Goal: Task Accomplishment & Management: Use online tool/utility

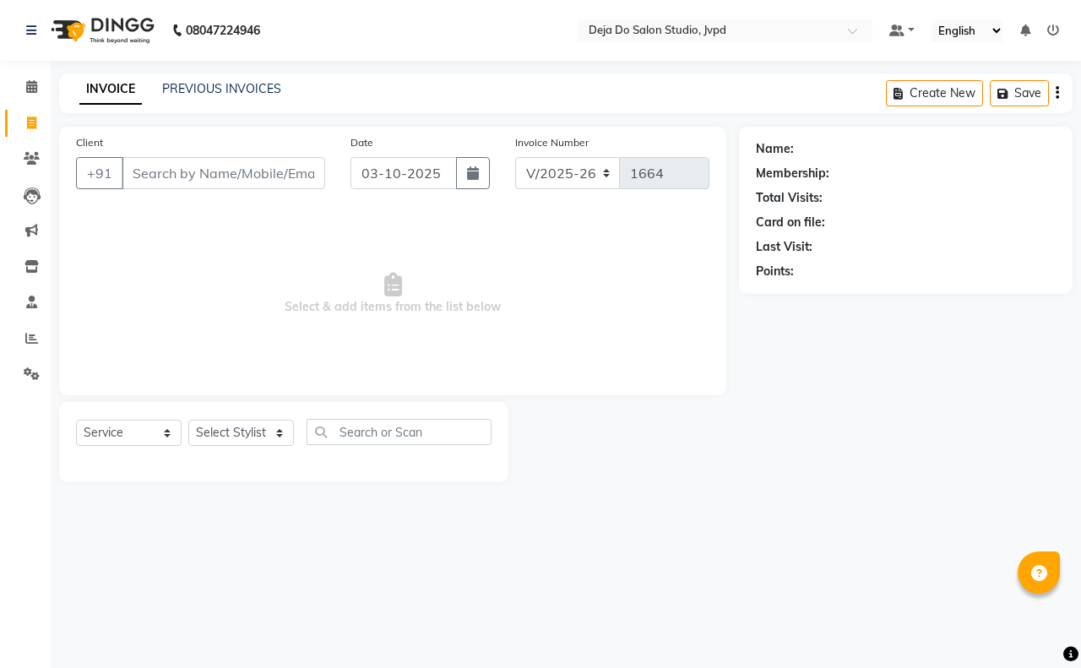
select select "7295"
select select "service"
click at [26, 327] on link "Reports" at bounding box center [25, 339] width 41 height 28
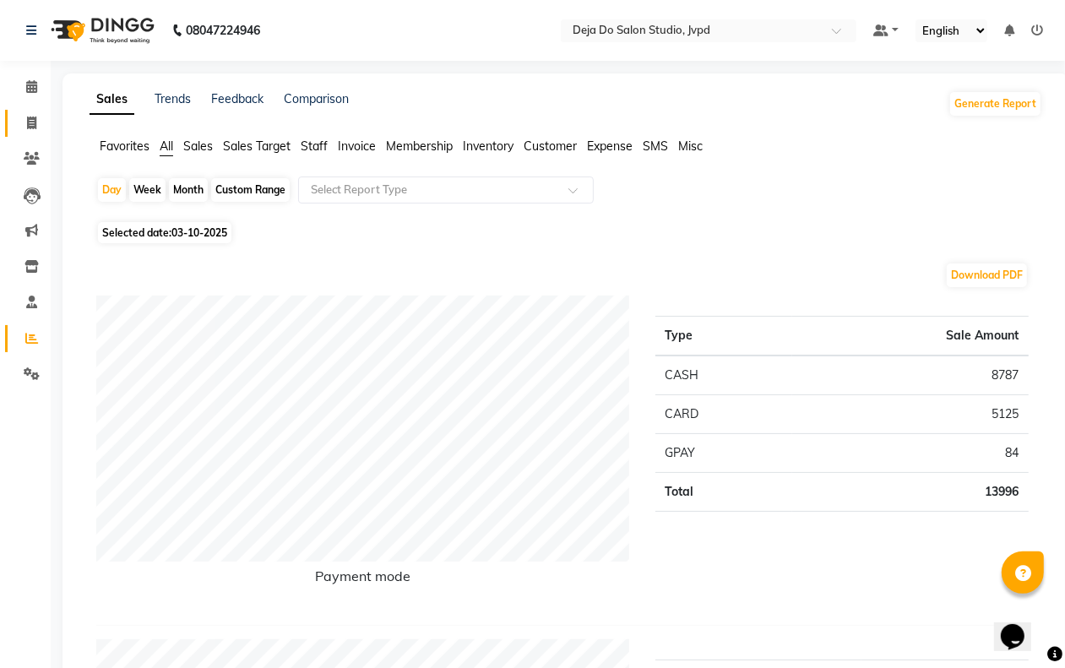
click at [41, 112] on link "Invoice" at bounding box center [25, 124] width 41 height 28
select select "7295"
select select "service"
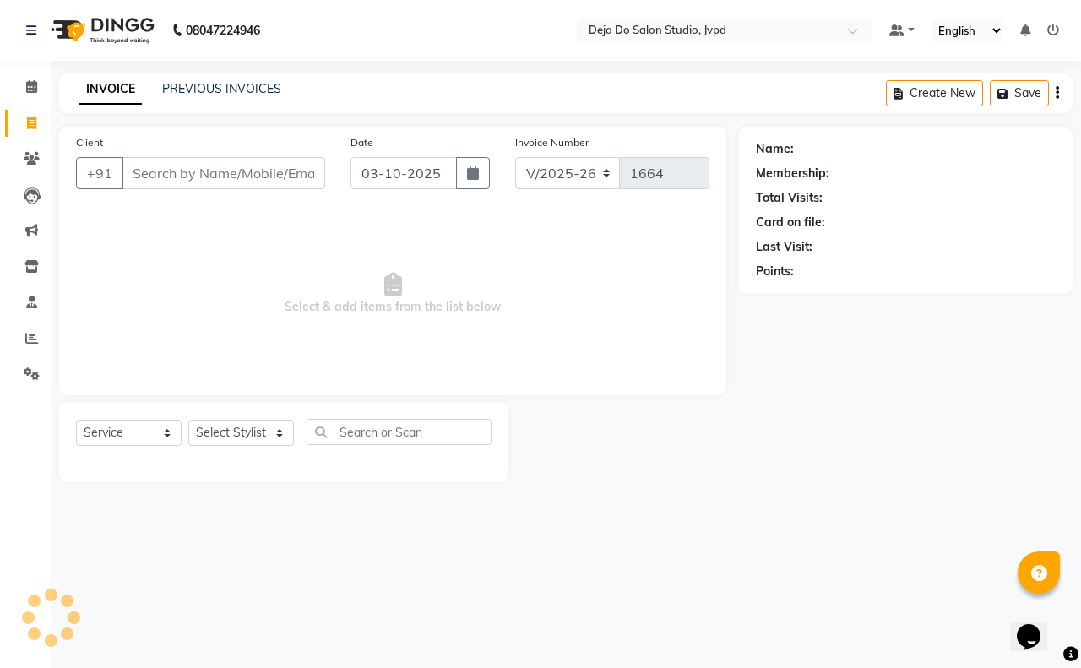
click at [158, 169] on input "Client" at bounding box center [224, 173] width 204 height 32
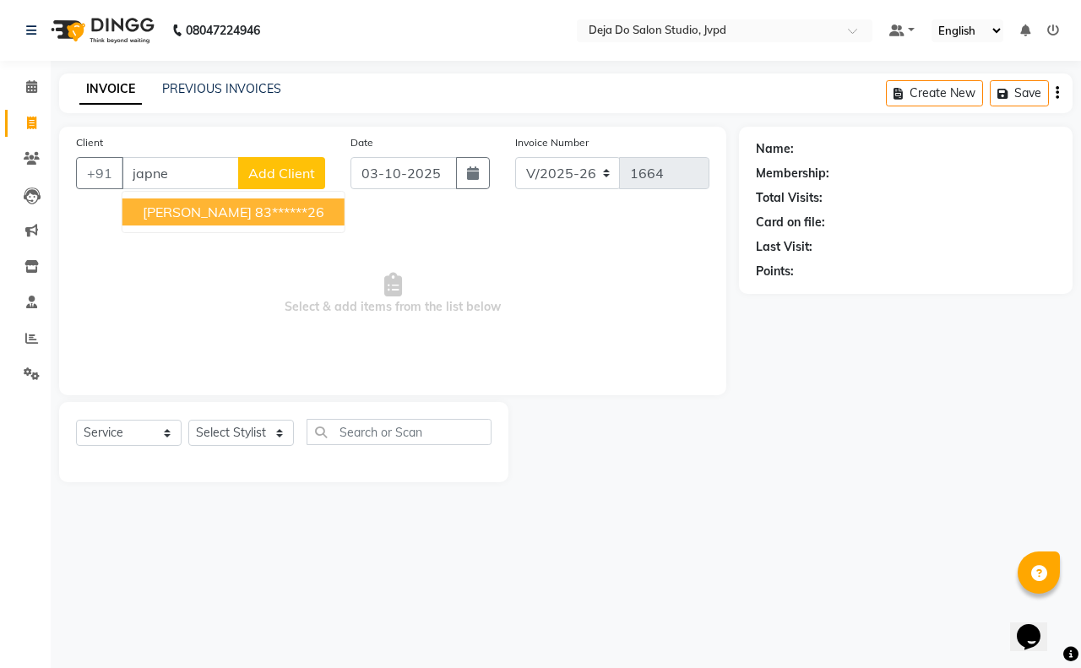
click at [255, 212] on ngb-highlight "83******26" at bounding box center [289, 212] width 69 height 17
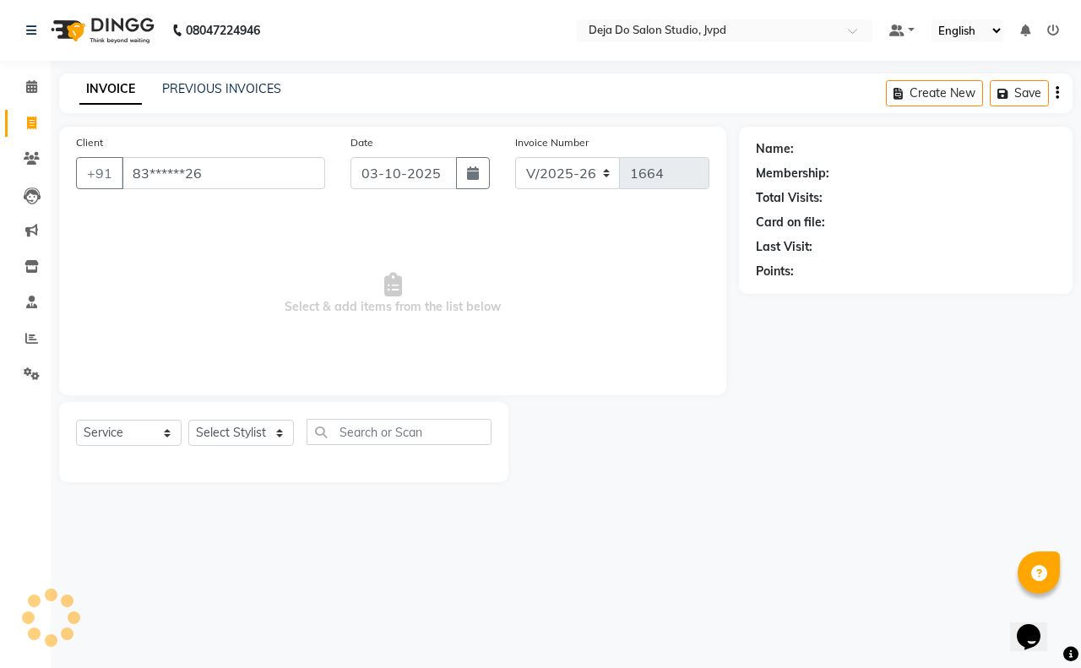
type input "83******26"
select select "1: Object"
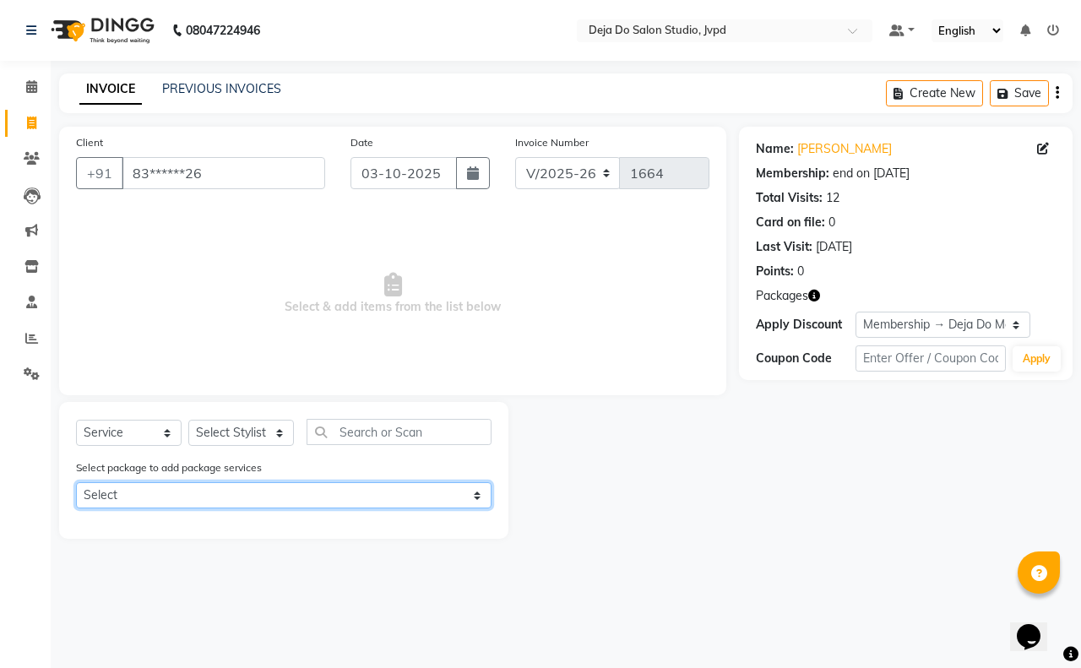
click at [238, 492] on select "Select Deja Do Membership" at bounding box center [284, 495] width 416 height 26
select select "1: Object"
click at [76, 482] on select "Select Deja Do Membership" at bounding box center [284, 495] width 416 height 26
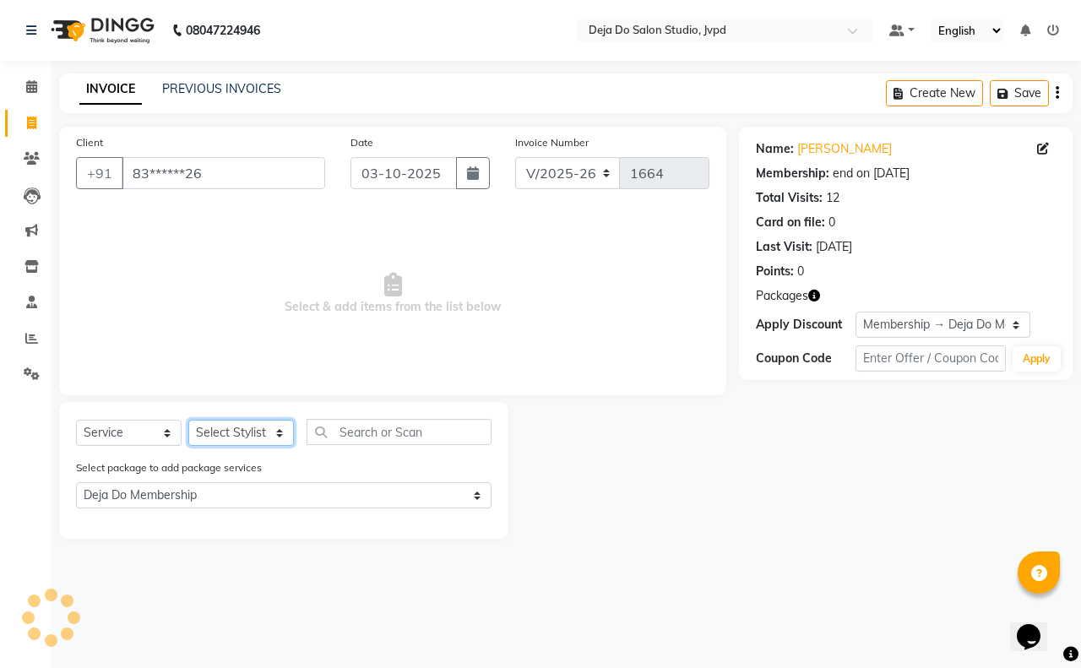
click at [245, 438] on select "Select Stylist Aditi Admin [PERSON_NAME] [PERSON_NAME] Danish [PERSON_NAME] [PE…" at bounding box center [241, 433] width 106 height 26
select select "62497"
click at [188, 420] on select "Select Stylist Aditi Admin [PERSON_NAME] [PERSON_NAME] Danish [PERSON_NAME] [PE…" at bounding box center [241, 433] width 106 height 26
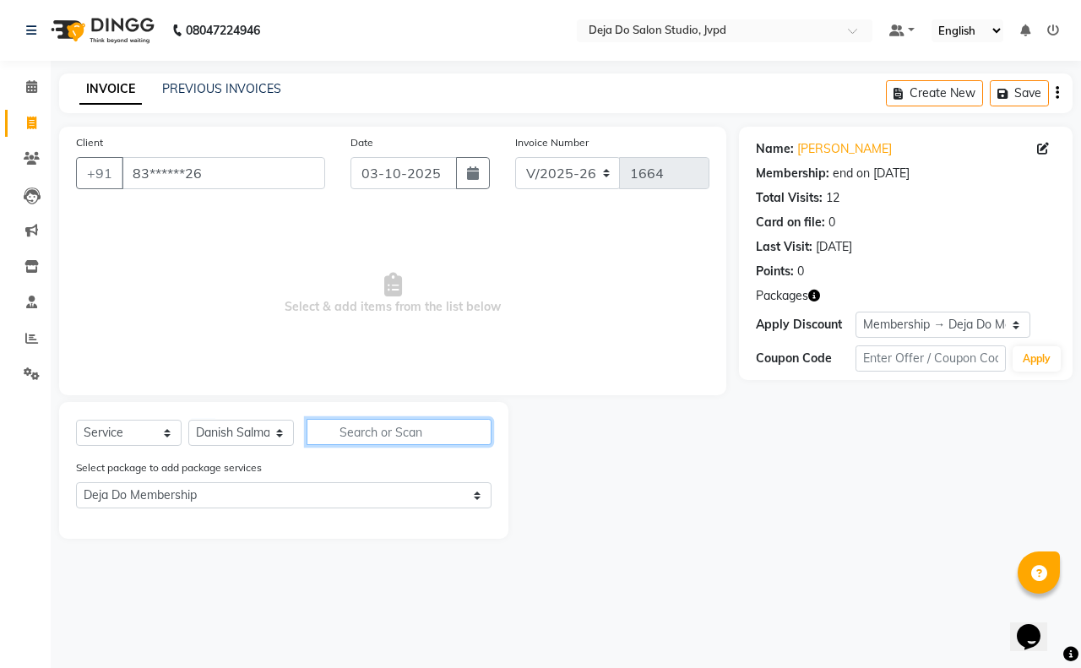
click at [400, 427] on input "text" at bounding box center [399, 432] width 185 height 26
type input "m"
select select "0: undefined"
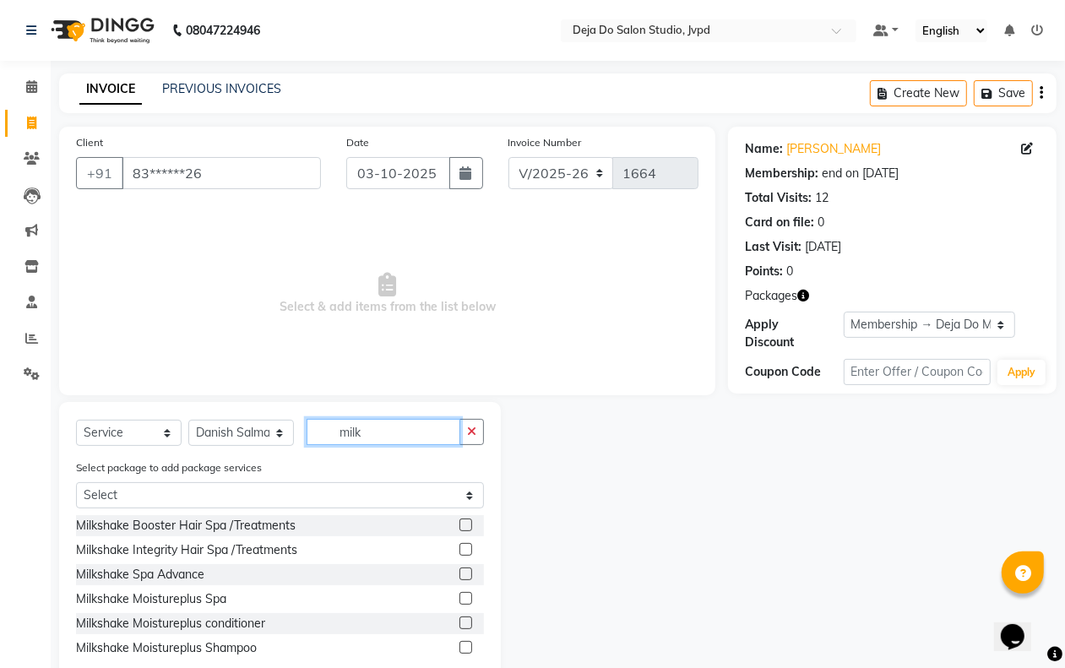
type input "milk"
click at [465, 550] on label at bounding box center [466, 549] width 13 height 13
click at [465, 550] on input "checkbox" at bounding box center [465, 550] width 11 height 11
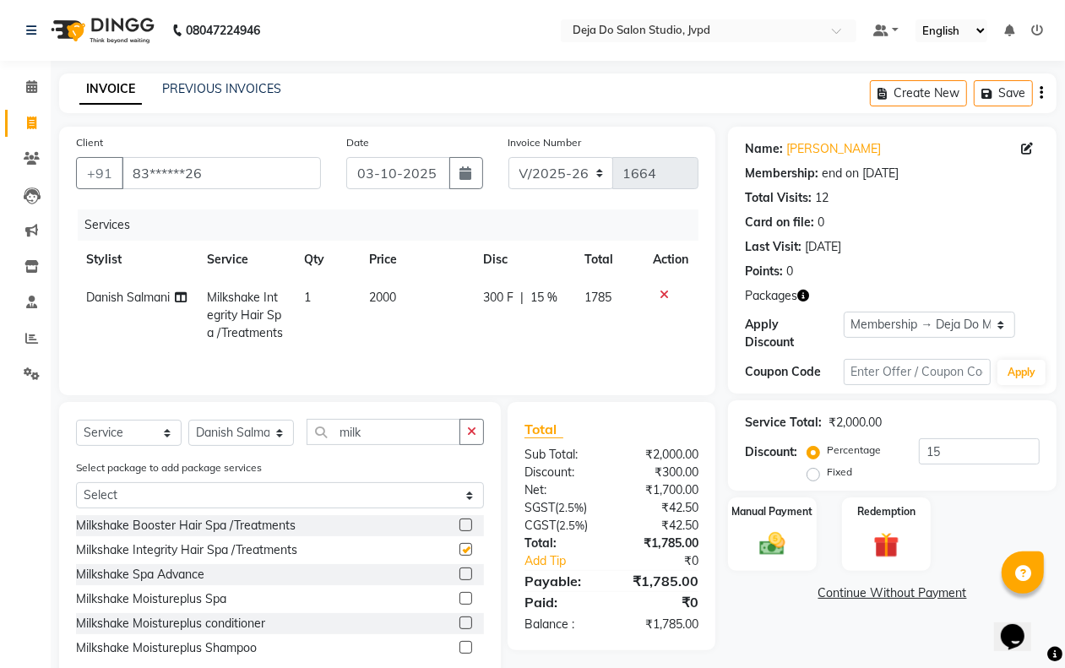
checkbox input "false"
click at [346, 318] on td "1" at bounding box center [327, 315] width 64 height 73
select select "62497"
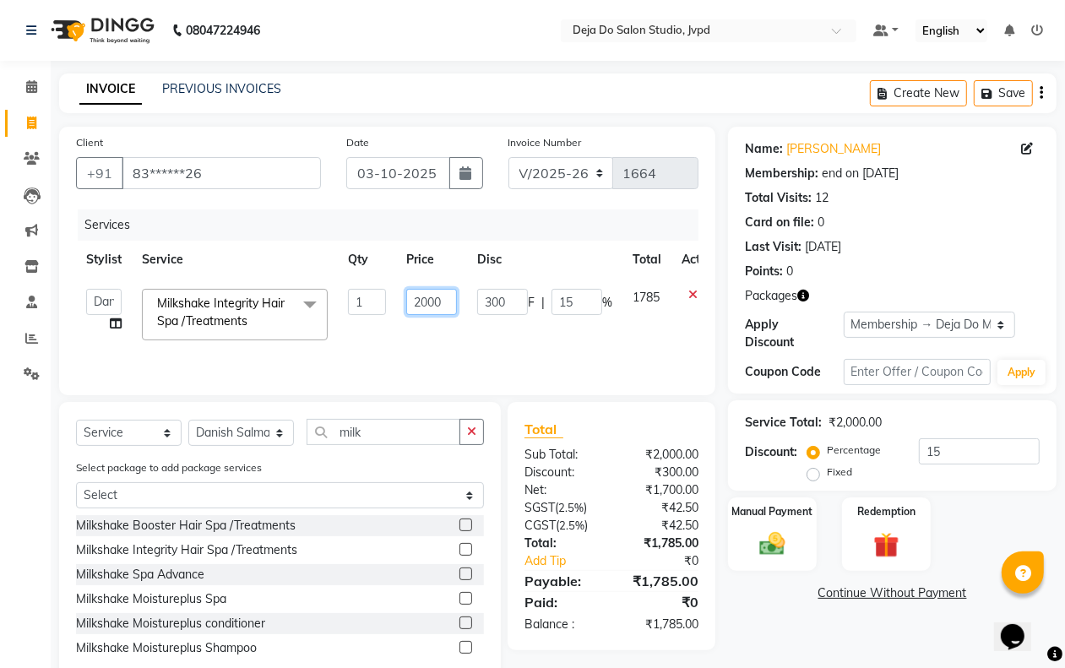
click at [419, 296] on input "2000" at bounding box center [431, 302] width 51 height 26
type input "3000"
click at [833, 626] on div "Name: [PERSON_NAME] Membership: end on [DATE] Total Visits: 12 Card on file: 0 …" at bounding box center [898, 406] width 341 height 559
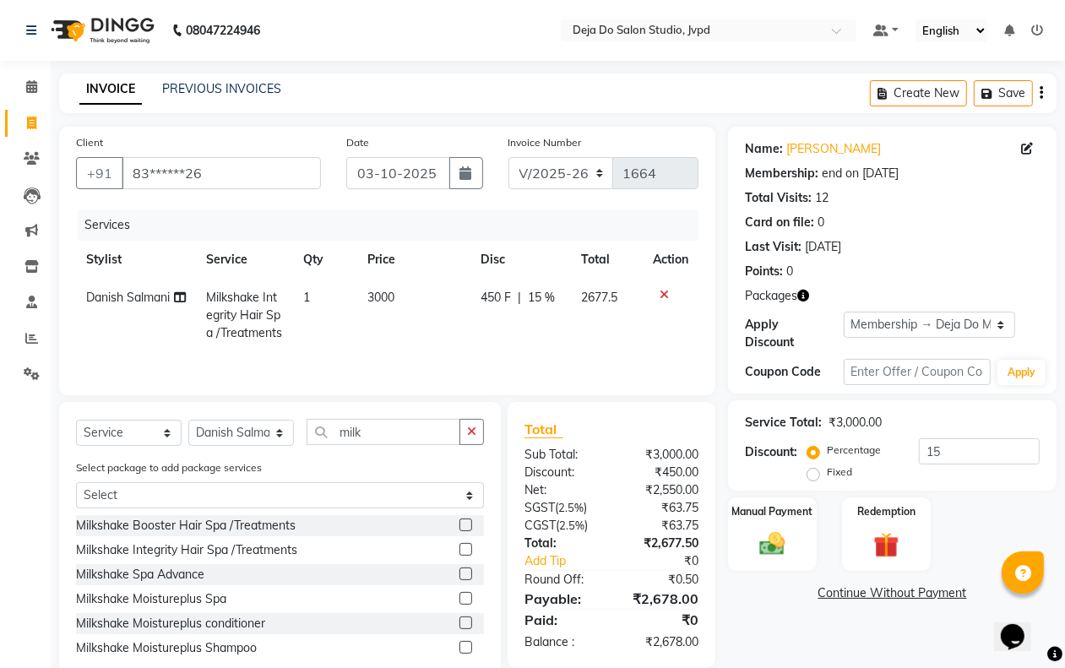
click at [469, 445] on button "button" at bounding box center [472, 432] width 24 height 26
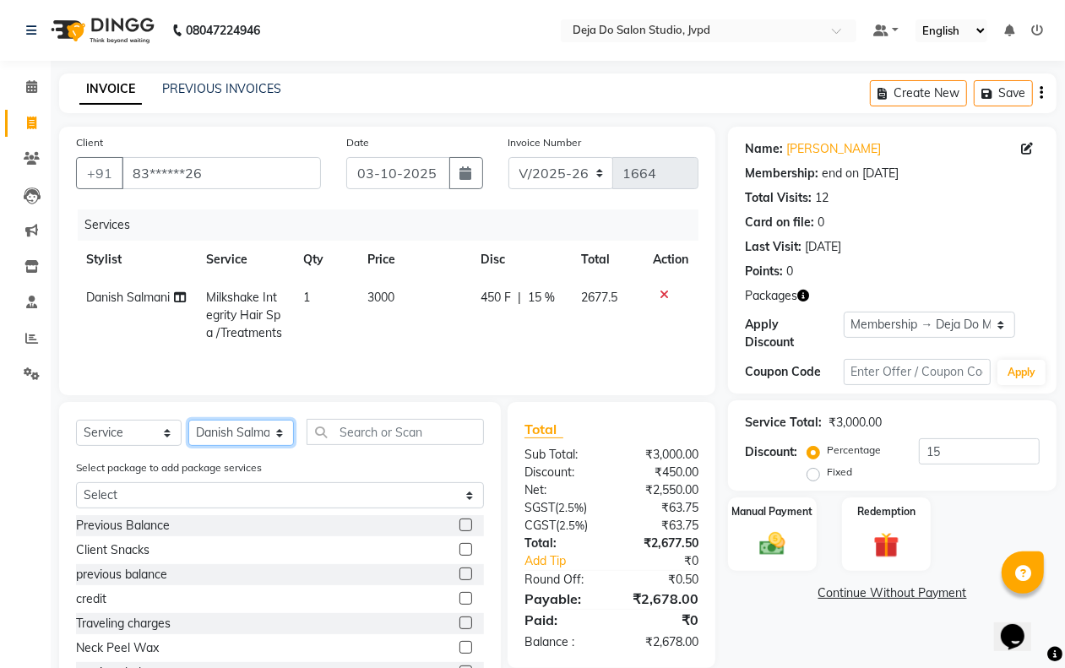
click at [275, 446] on select "Select Stylist Aditi Admin [PERSON_NAME] [PERSON_NAME] Danish [PERSON_NAME] [PE…" at bounding box center [241, 433] width 106 height 26
select select "62498"
click at [188, 440] on select "Select Stylist Aditi Admin [PERSON_NAME] [PERSON_NAME] Danish [PERSON_NAME] [PE…" at bounding box center [241, 433] width 106 height 26
click at [344, 432] on div "Select Service Product Membership Package Voucher Prepaid Gift Card Select Styl…" at bounding box center [280, 555] width 442 height 306
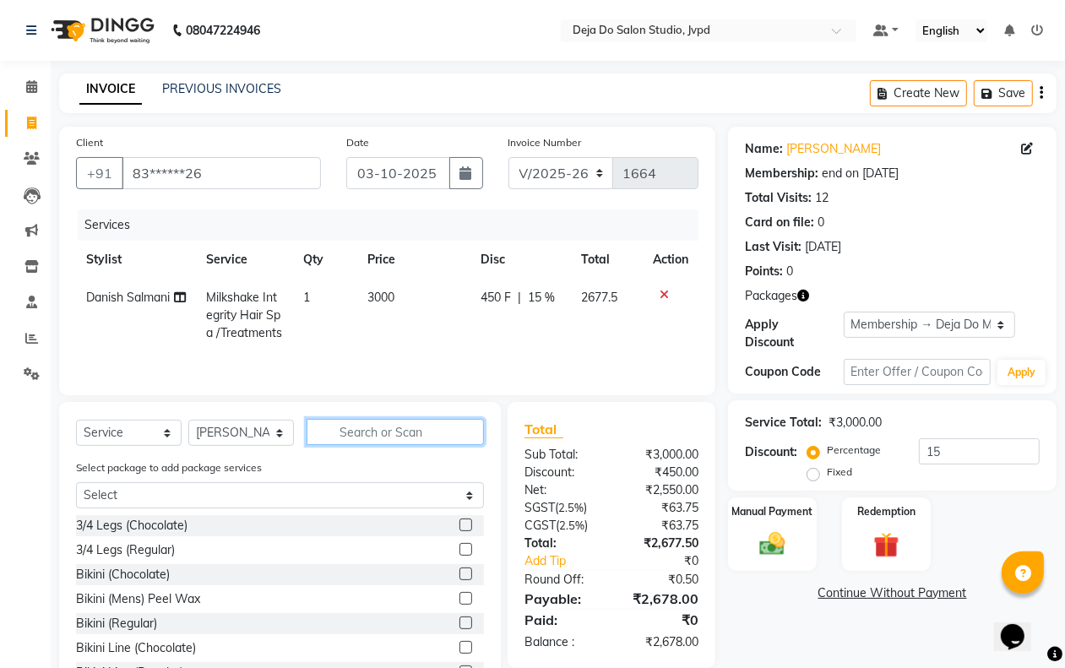
click at [346, 440] on input "text" at bounding box center [395, 432] width 177 height 26
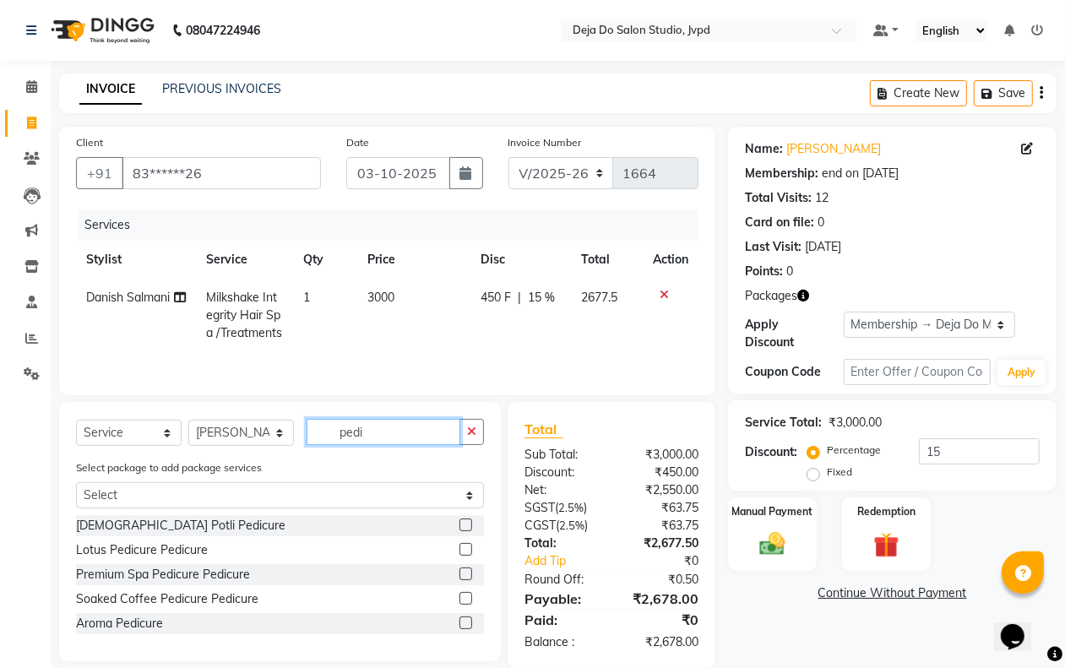
type input "pedi"
click at [465, 556] on label at bounding box center [466, 549] width 13 height 13
click at [465, 556] on input "checkbox" at bounding box center [465, 550] width 11 height 11
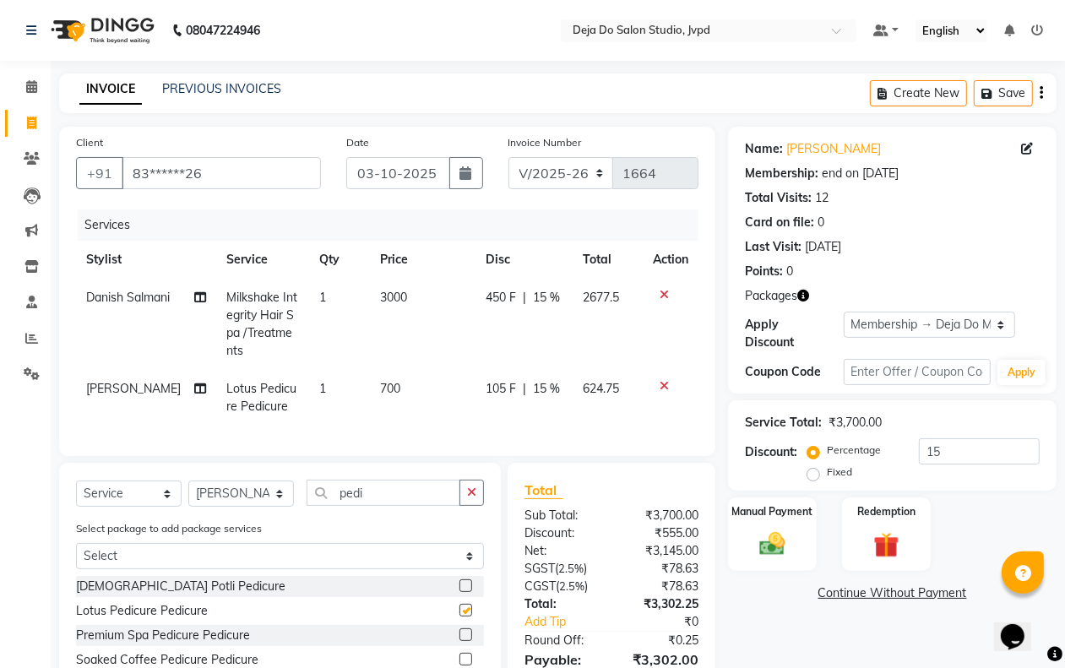
checkbox input "false"
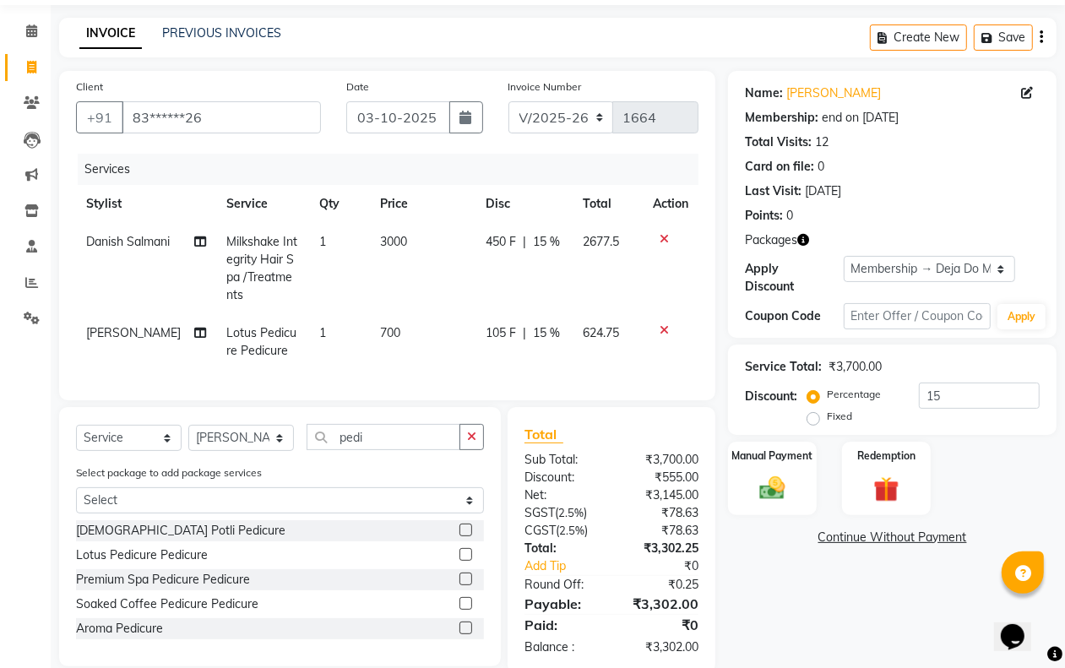
scroll to position [101, 0]
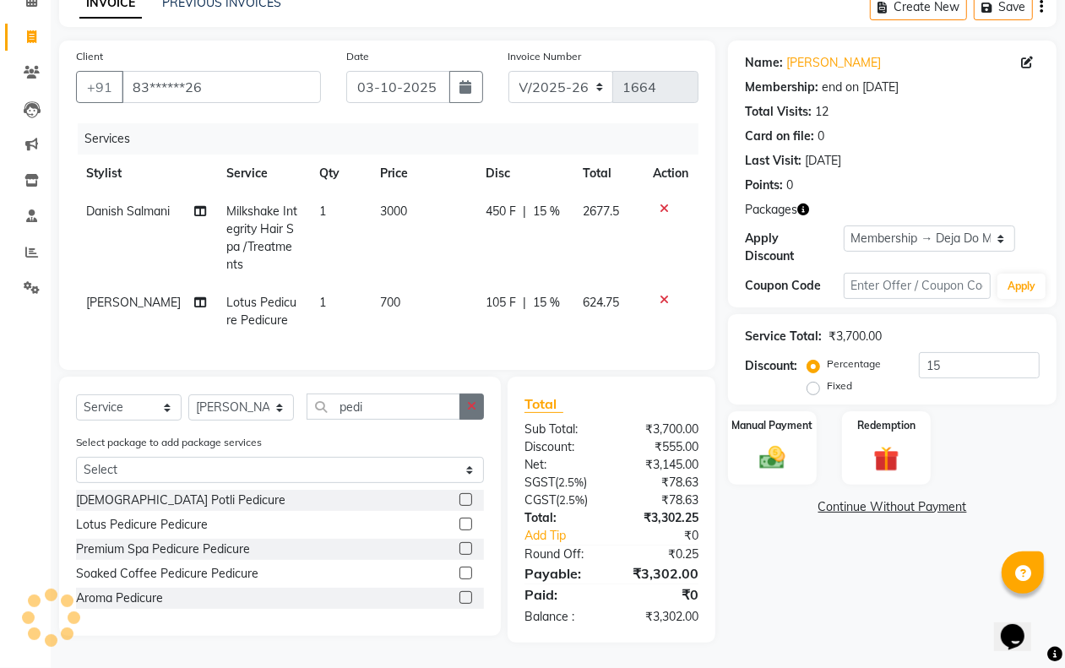
click at [473, 401] on icon "button" at bounding box center [471, 406] width 9 height 12
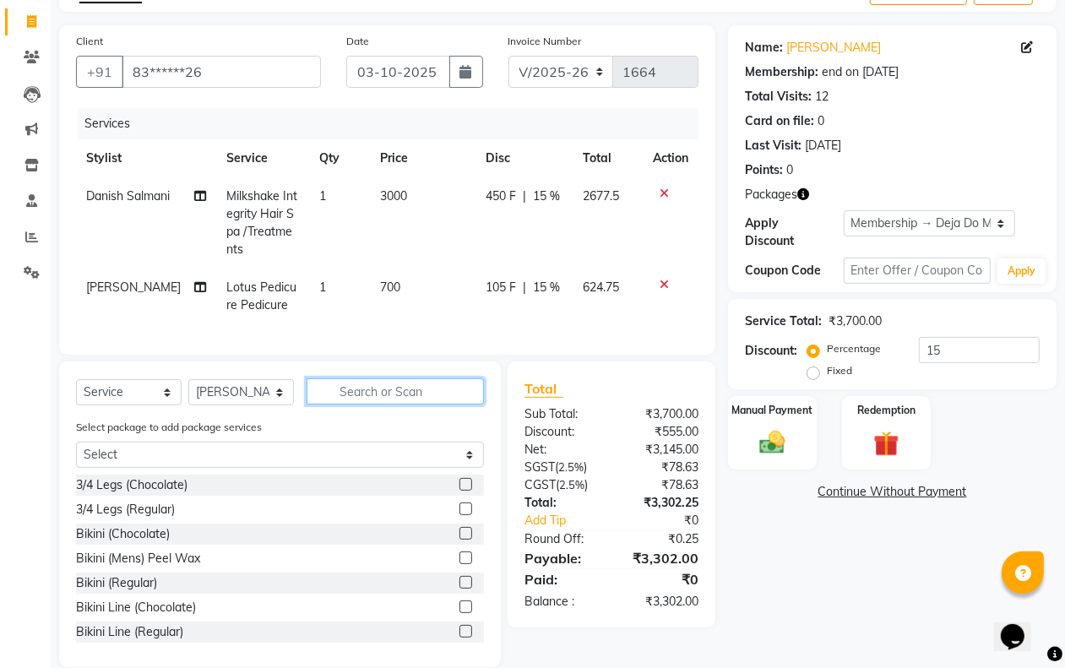
click at [443, 404] on input "text" at bounding box center [395, 391] width 177 height 26
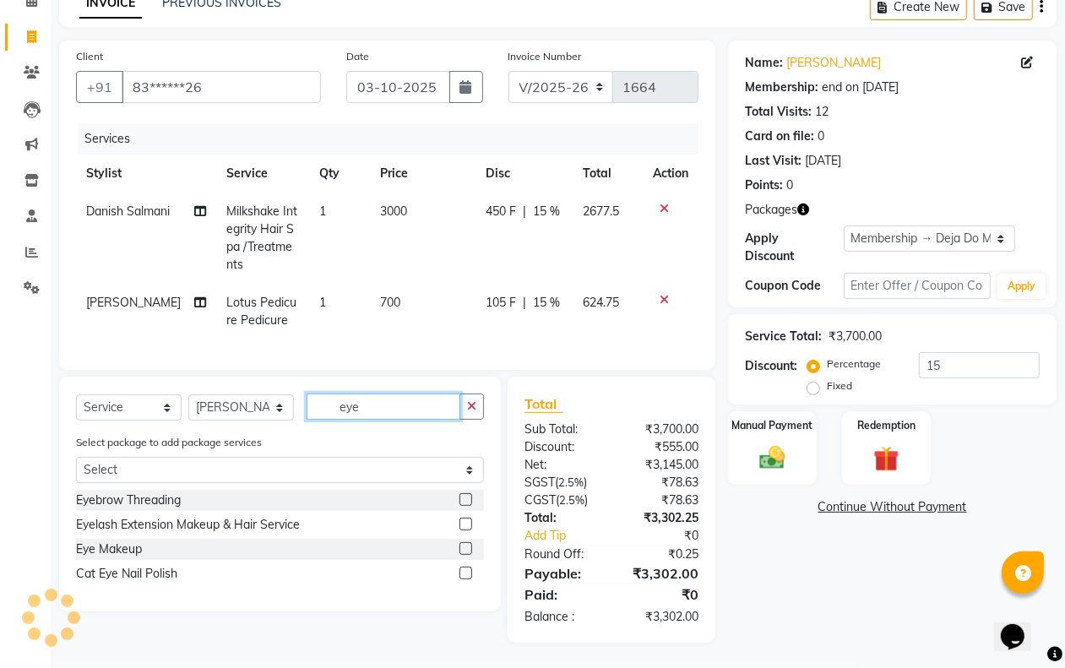
type input "eye"
click at [465, 493] on label at bounding box center [466, 499] width 13 height 13
click at [465, 495] on input "checkbox" at bounding box center [465, 500] width 11 height 11
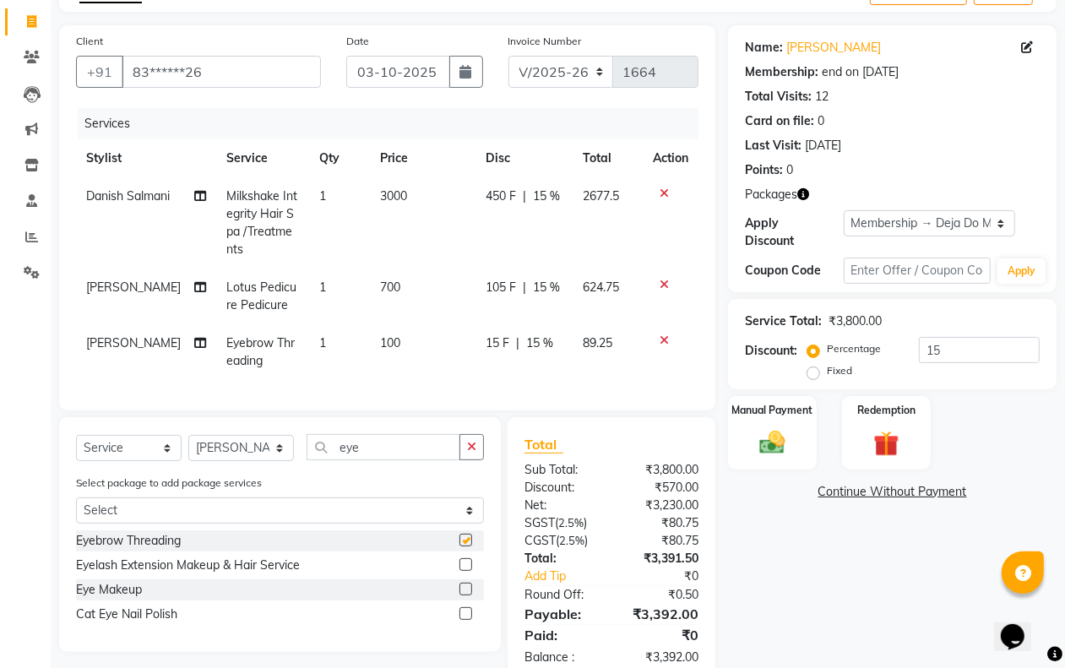
checkbox input "false"
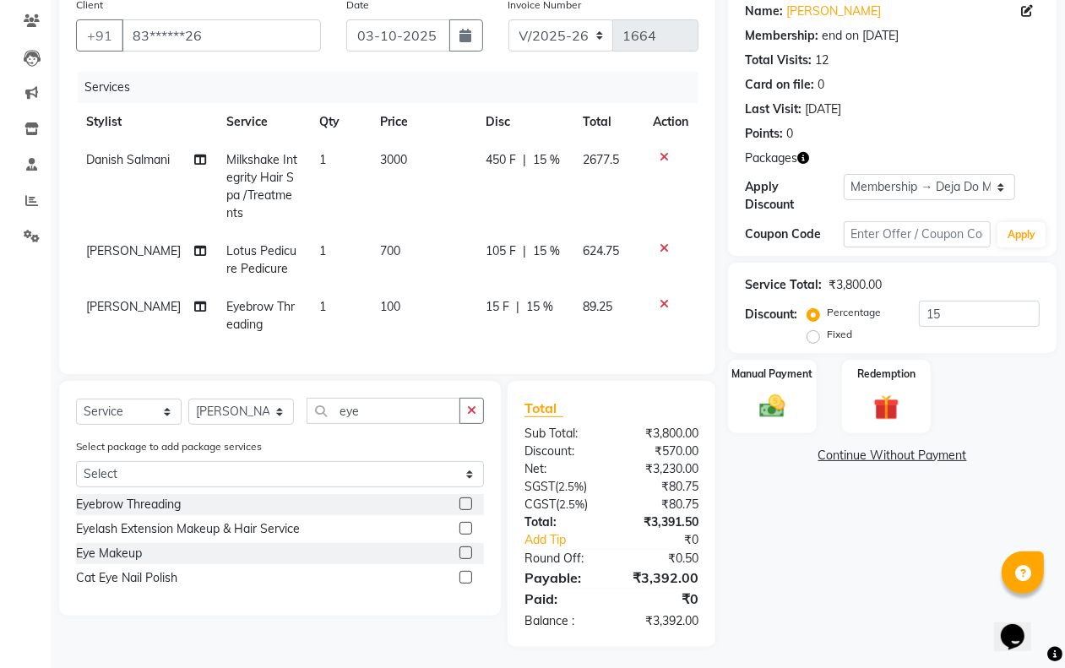
scroll to position [157, 0]
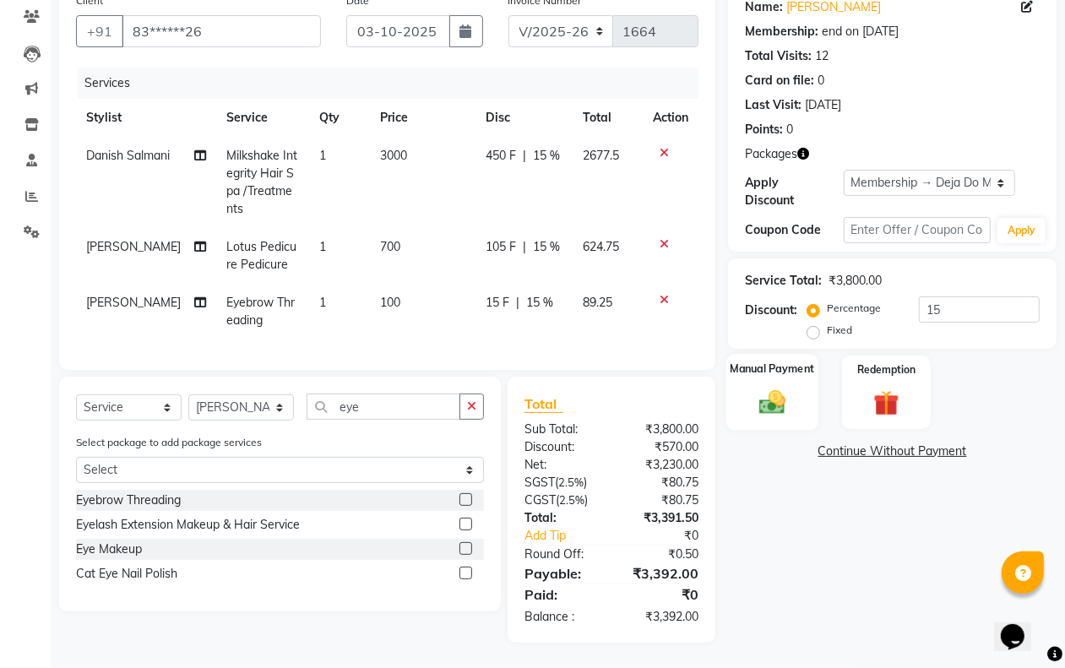
click at [779, 387] on img at bounding box center [772, 402] width 42 height 30
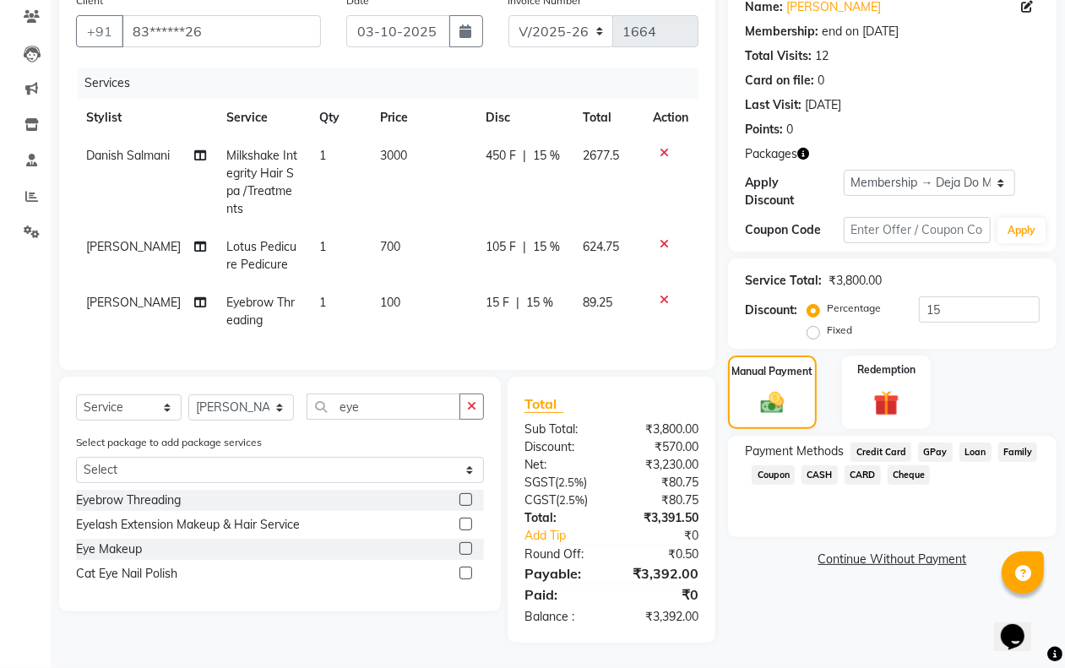
click at [930, 443] on span "GPay" at bounding box center [935, 452] width 35 height 19
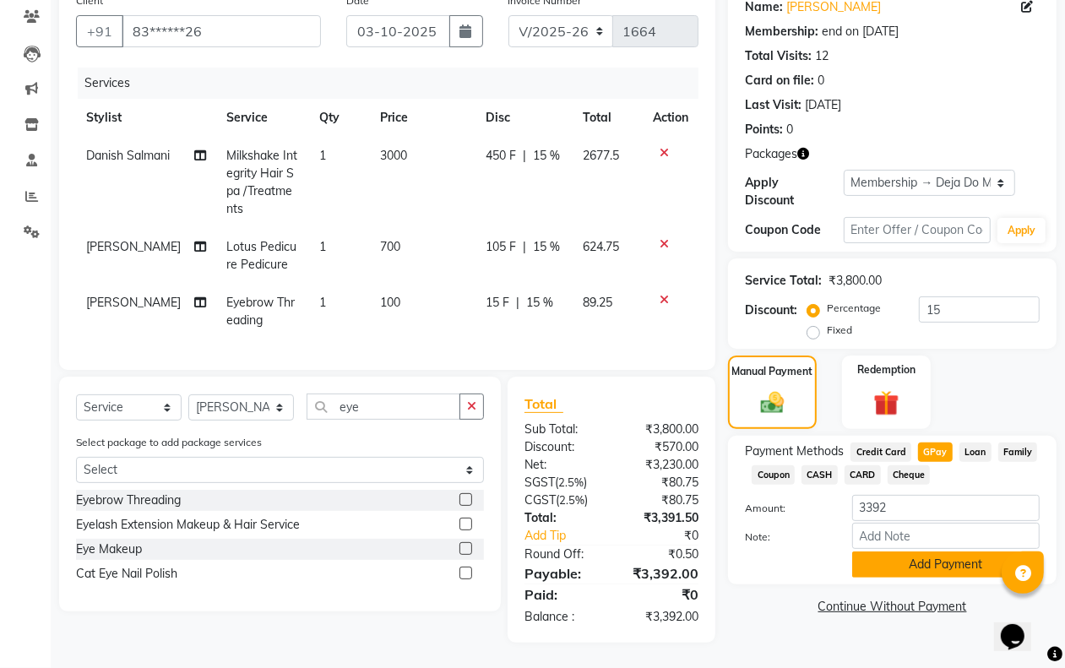
click at [917, 552] on button "Add Payment" at bounding box center [946, 565] width 188 height 26
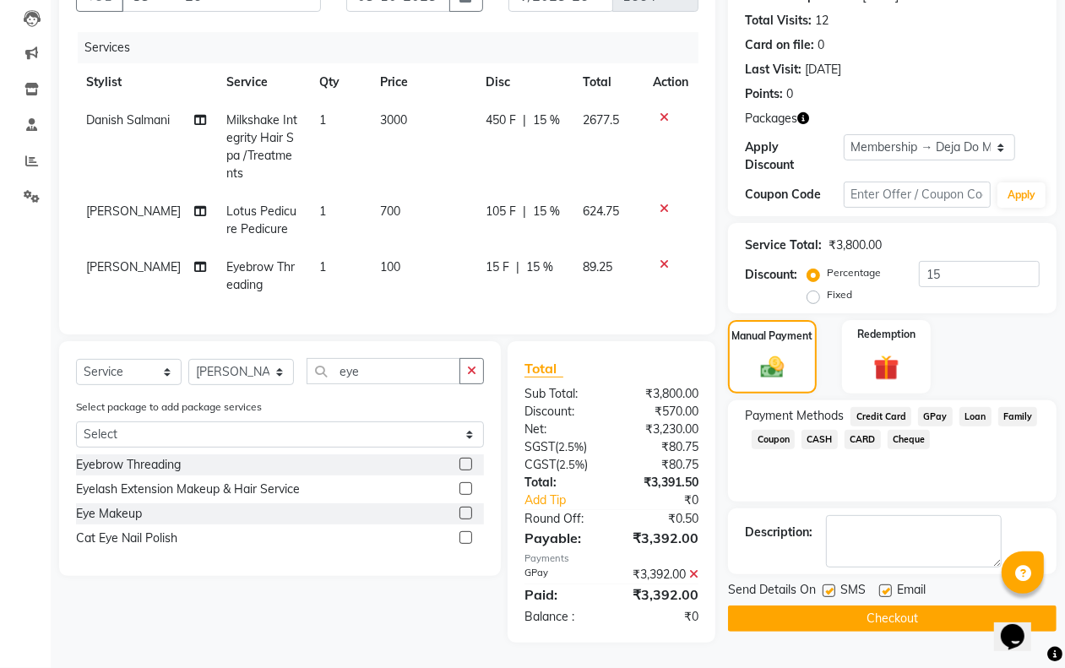
scroll to position [192, 0]
click at [884, 606] on button "Checkout" at bounding box center [892, 619] width 329 height 26
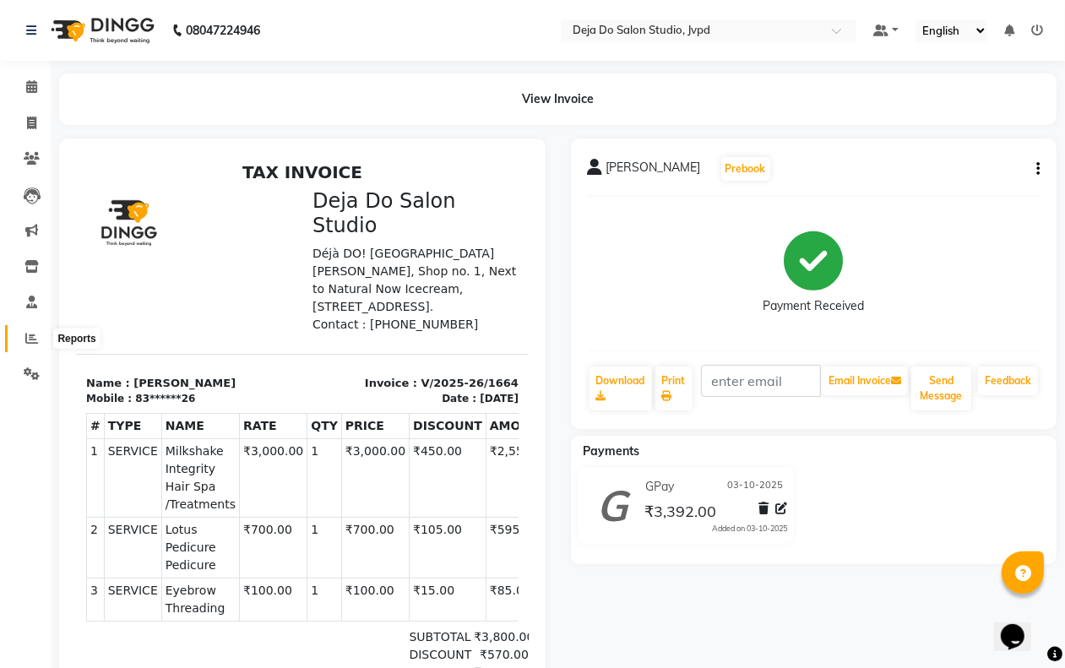
drag, startPoint x: 35, startPoint y: 335, endPoint x: 40, endPoint y: 344, distance: 9.9
click at [38, 339] on span at bounding box center [32, 338] width 30 height 19
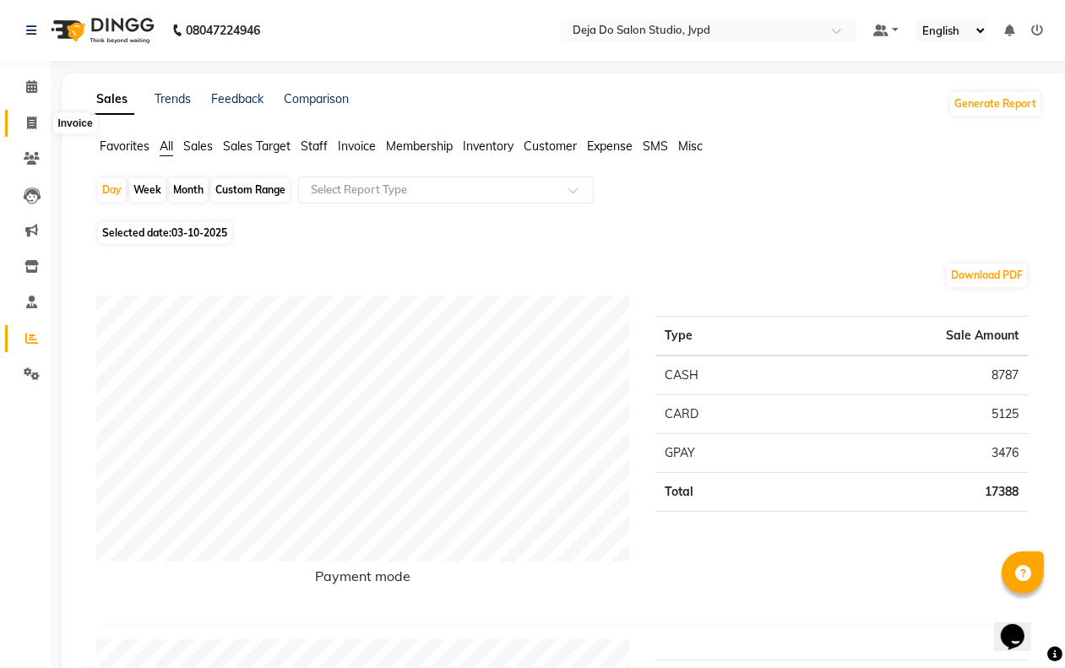
click at [28, 123] on icon at bounding box center [31, 123] width 9 height 13
select select "7295"
select select "service"
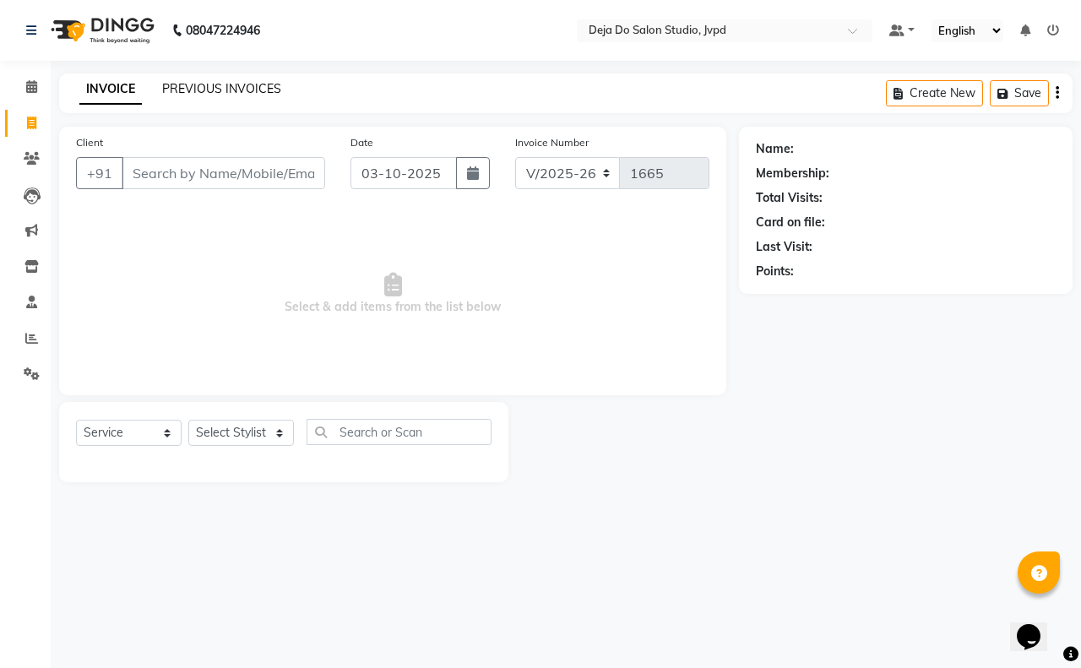
click at [238, 90] on link "PREVIOUS INVOICES" at bounding box center [221, 88] width 119 height 15
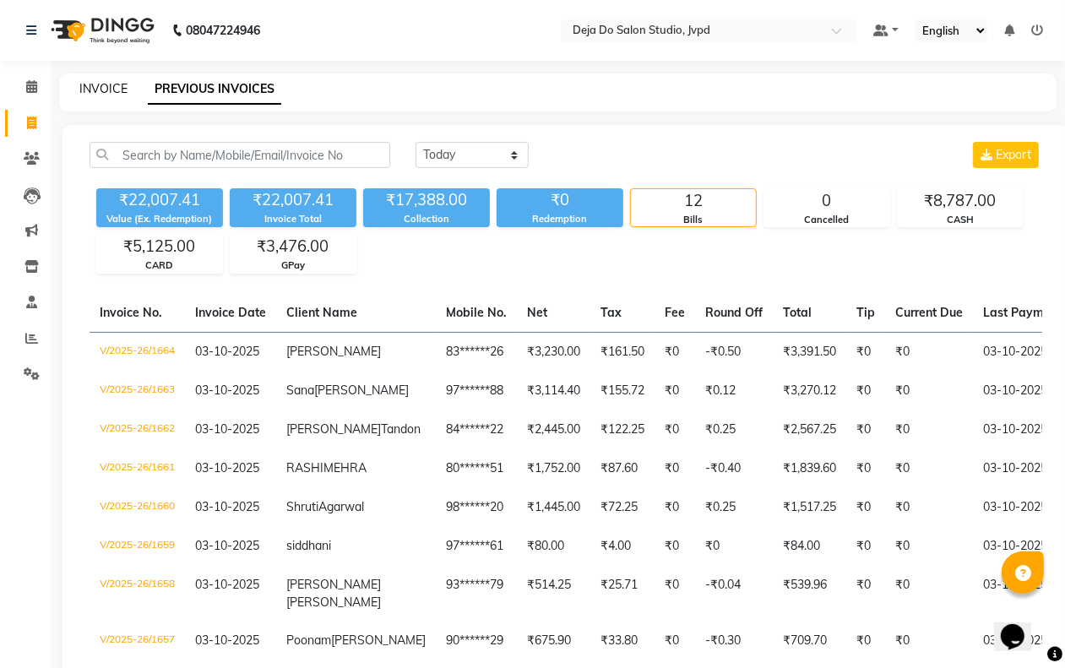
drag, startPoint x: 78, startPoint y: 93, endPoint x: 89, endPoint y: 90, distance: 11.5
click at [77, 90] on div "INVOICE PREVIOUS INVOICES" at bounding box center [547, 89] width 977 height 18
click at [106, 81] on link "INVOICE" at bounding box center [103, 88] width 48 height 15
select select "7295"
select select "service"
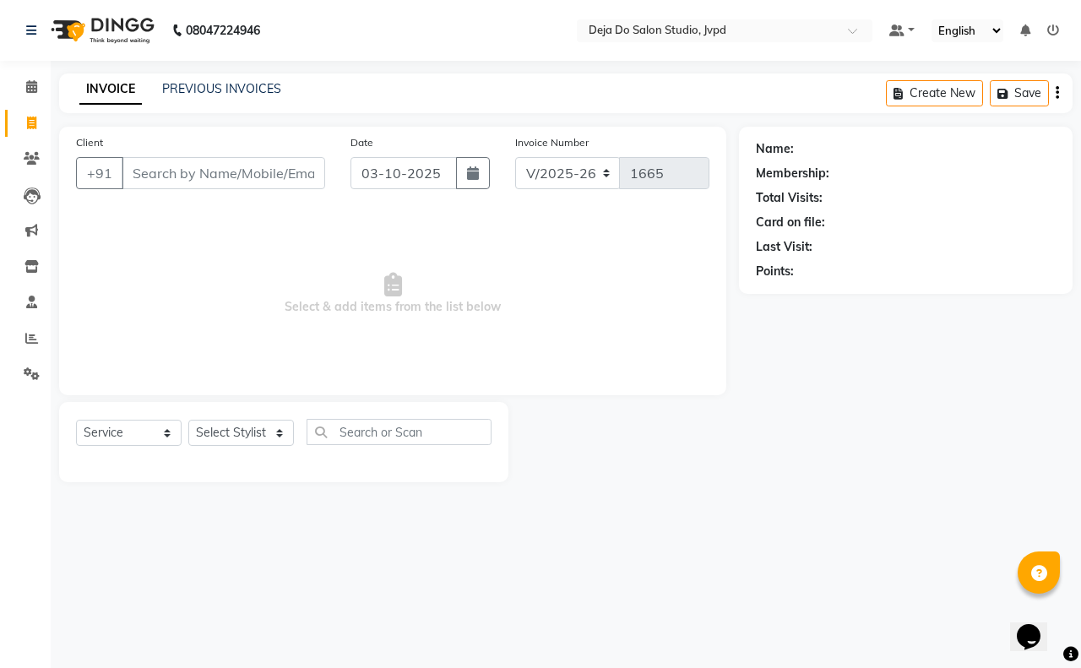
click at [220, 179] on input "Client" at bounding box center [224, 173] width 204 height 32
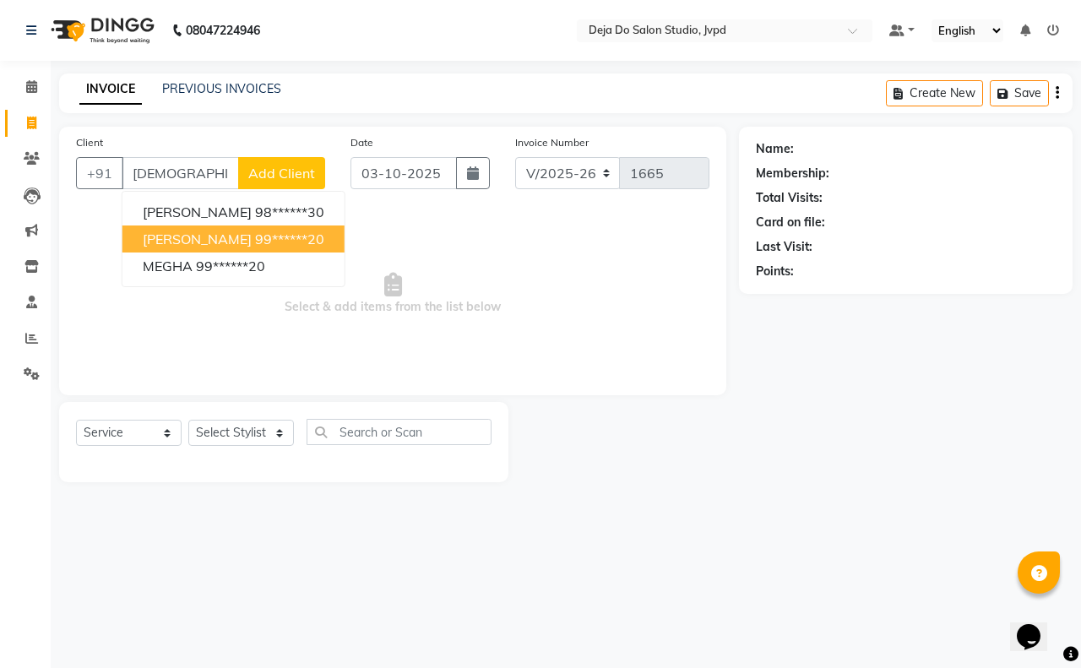
click at [173, 242] on span "[PERSON_NAME]" at bounding box center [197, 239] width 109 height 17
type input "99******20"
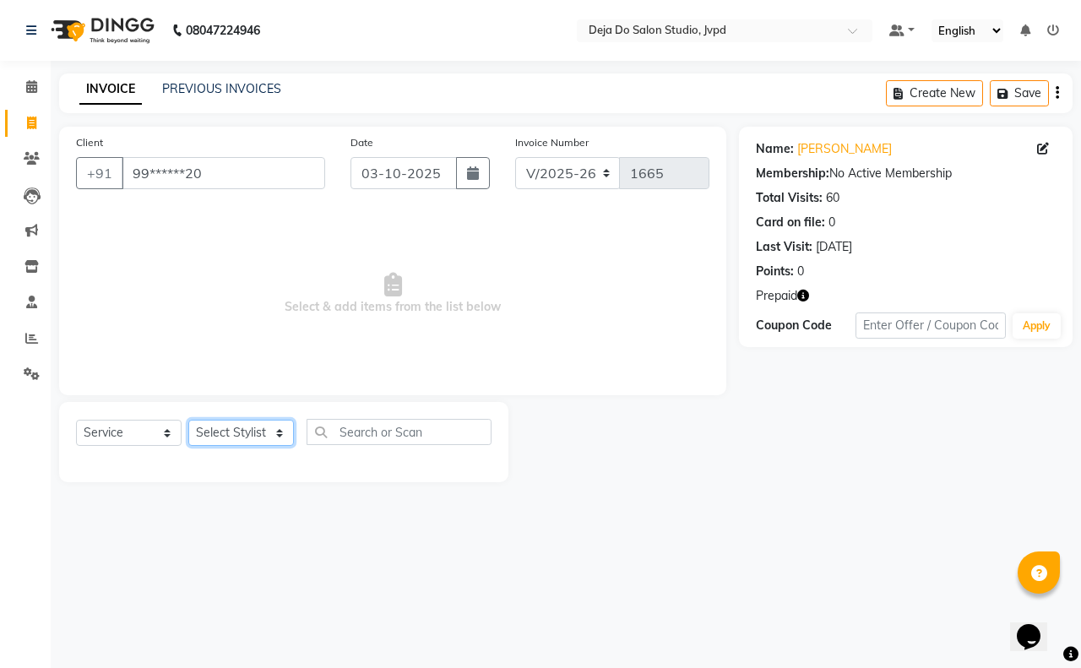
click at [250, 425] on select "Select Stylist Aditi Admin [PERSON_NAME] [PERSON_NAME] Danish [PERSON_NAME] [PE…" at bounding box center [241, 433] width 106 height 26
select select "62497"
click at [188, 420] on select "Select Stylist Aditi Admin [PERSON_NAME] [PERSON_NAME] Danish [PERSON_NAME] [PE…" at bounding box center [241, 433] width 106 height 26
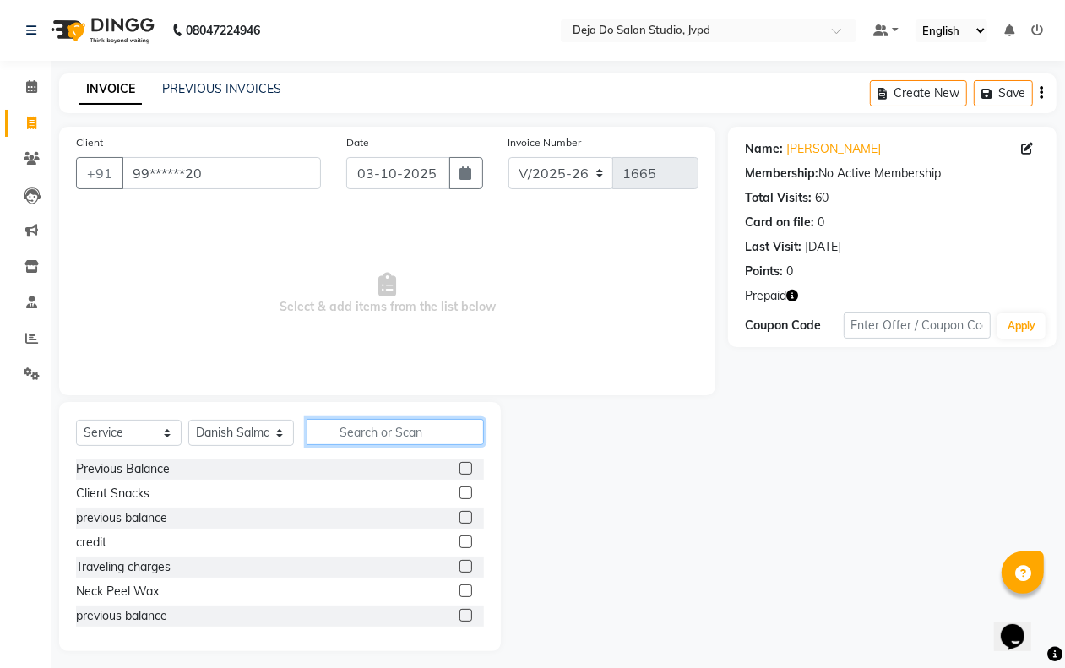
click at [364, 424] on input "text" at bounding box center [395, 432] width 177 height 26
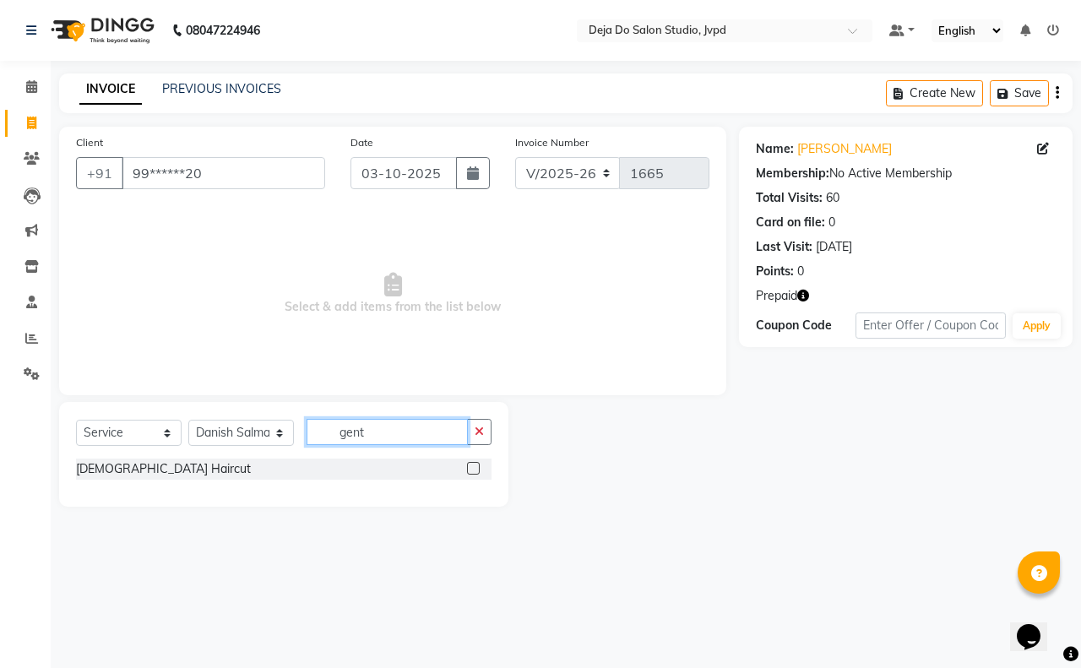
type input "gent"
click at [476, 466] on label at bounding box center [473, 468] width 13 height 13
click at [476, 466] on input "checkbox" at bounding box center [472, 469] width 11 height 11
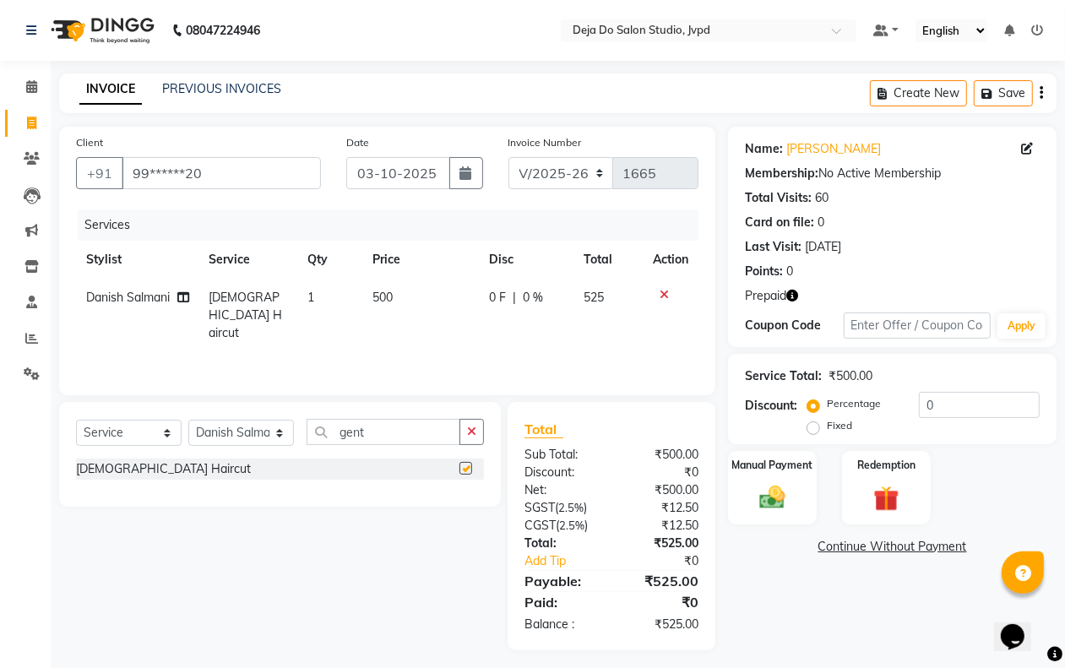
checkbox input "false"
click at [866, 479] on div "Redemption" at bounding box center [887, 487] width 92 height 77
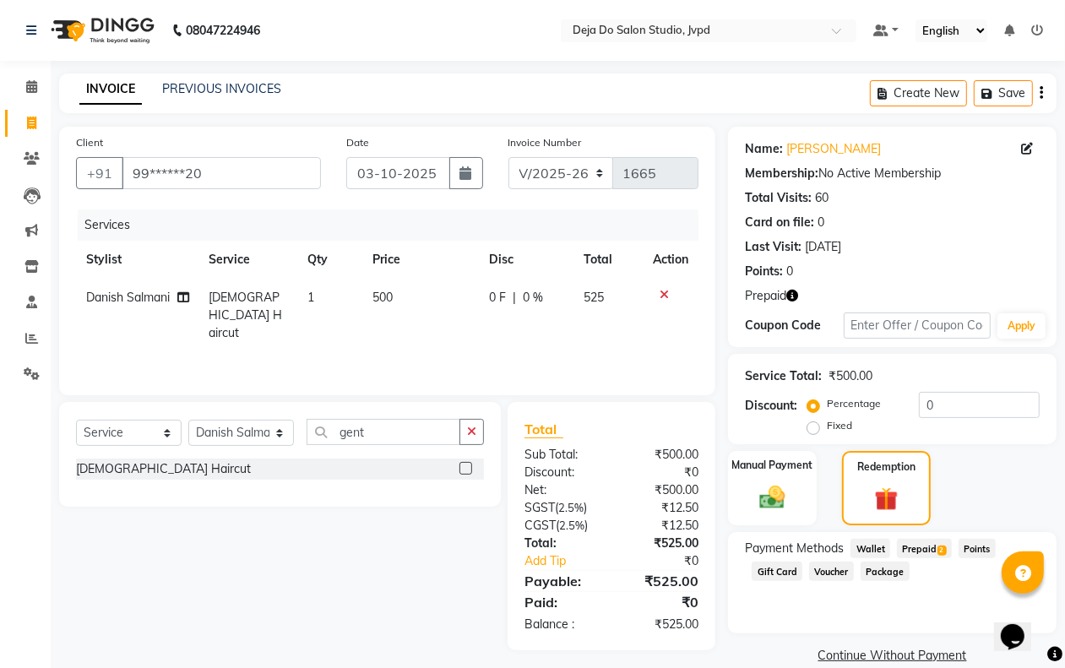
click at [923, 550] on span "Prepaid 2" at bounding box center [924, 548] width 55 height 19
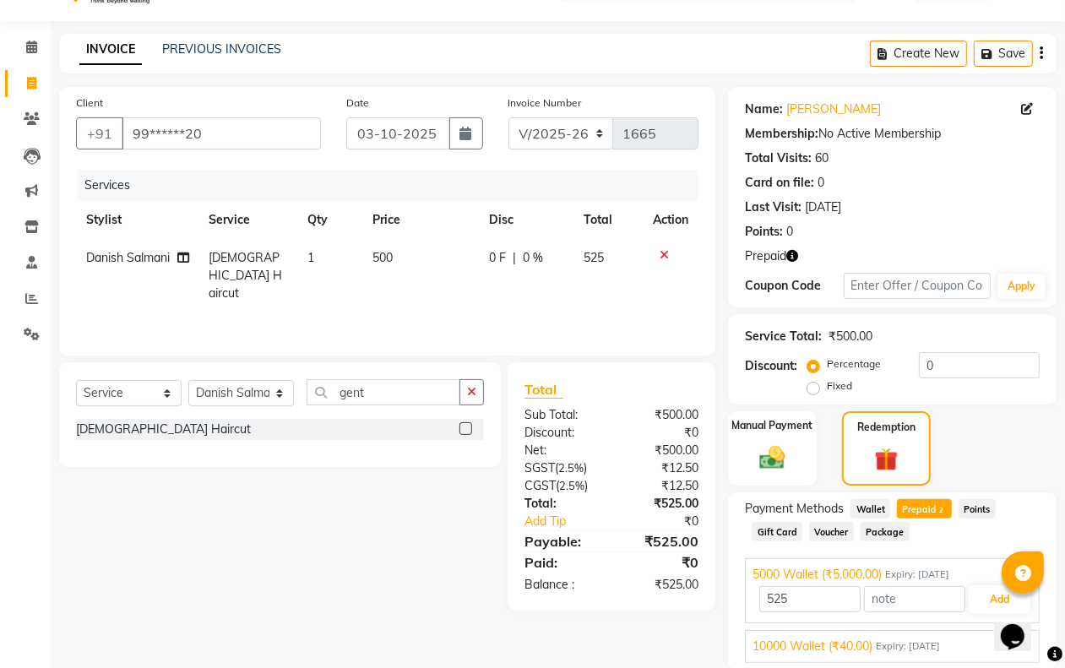
scroll to position [101, 0]
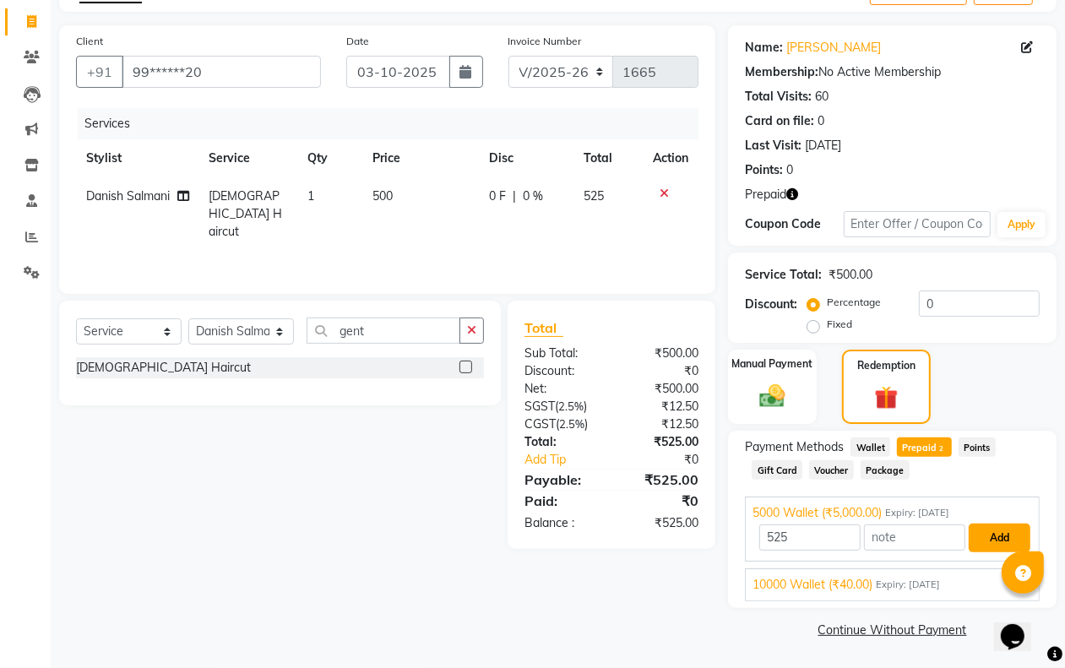
click at [995, 543] on button "Add" at bounding box center [1000, 538] width 62 height 29
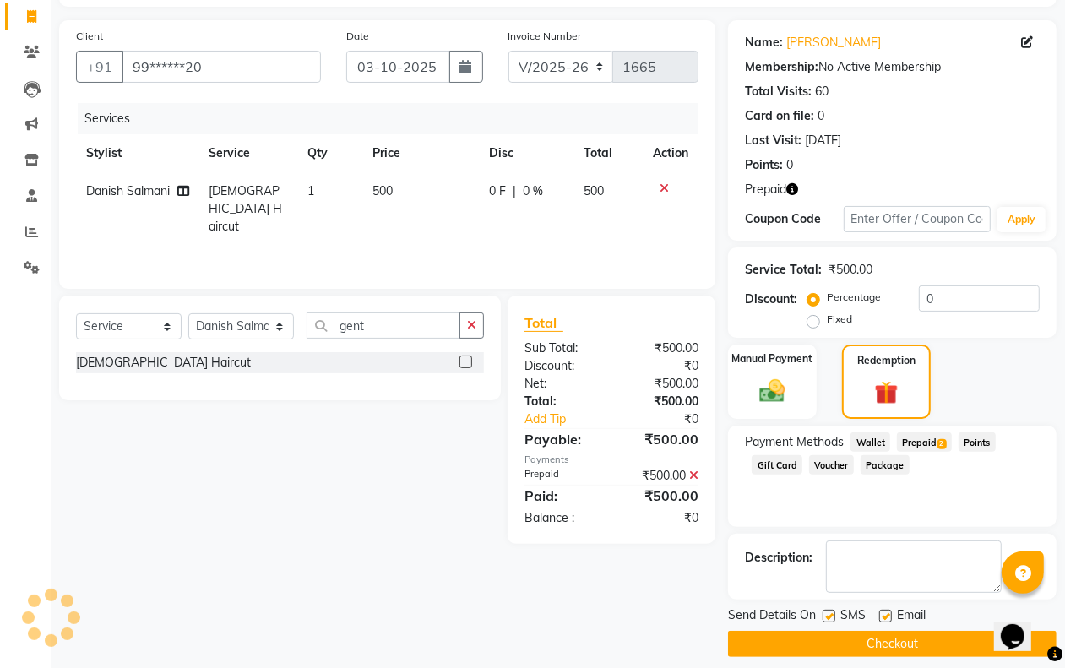
scroll to position [121, 0]
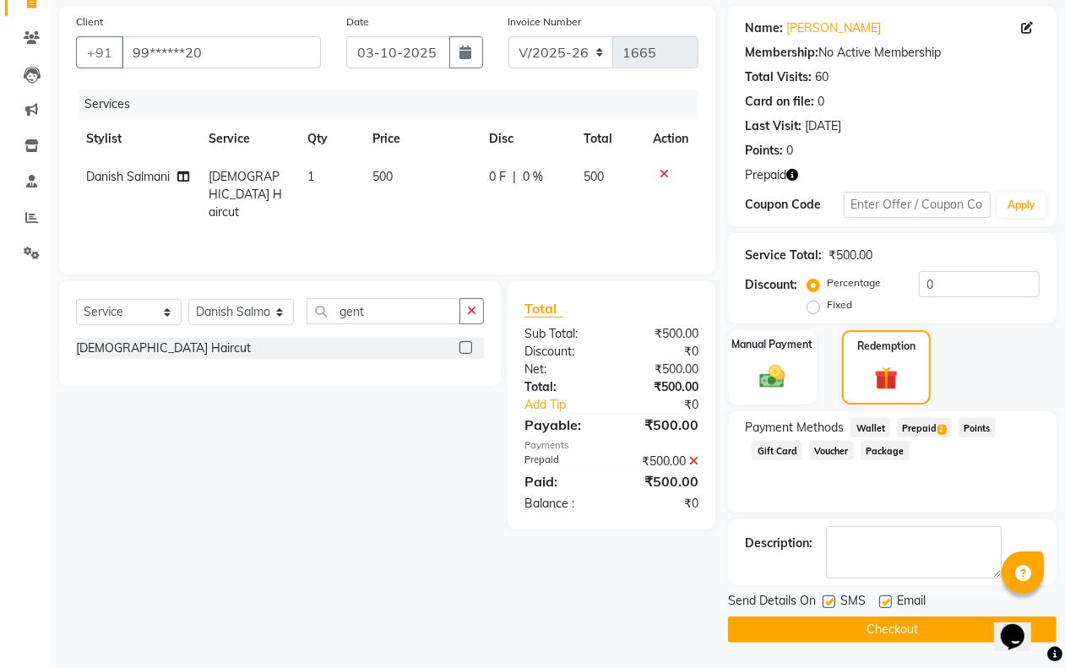
click at [872, 623] on button "Checkout" at bounding box center [892, 630] width 329 height 26
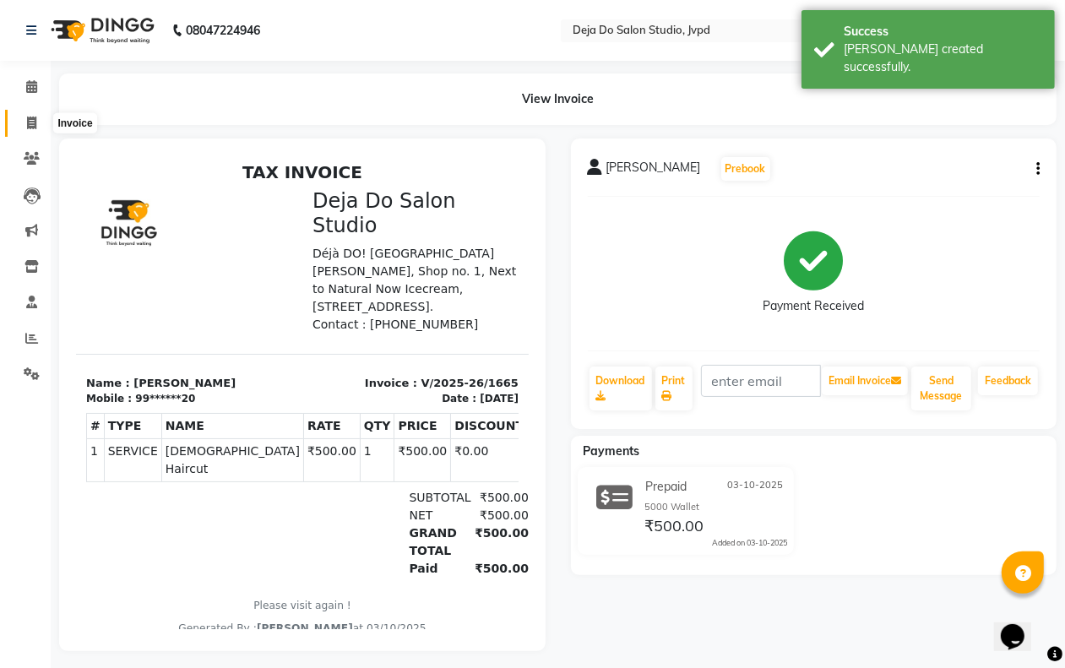
click at [28, 117] on icon at bounding box center [31, 123] width 9 height 13
select select "service"
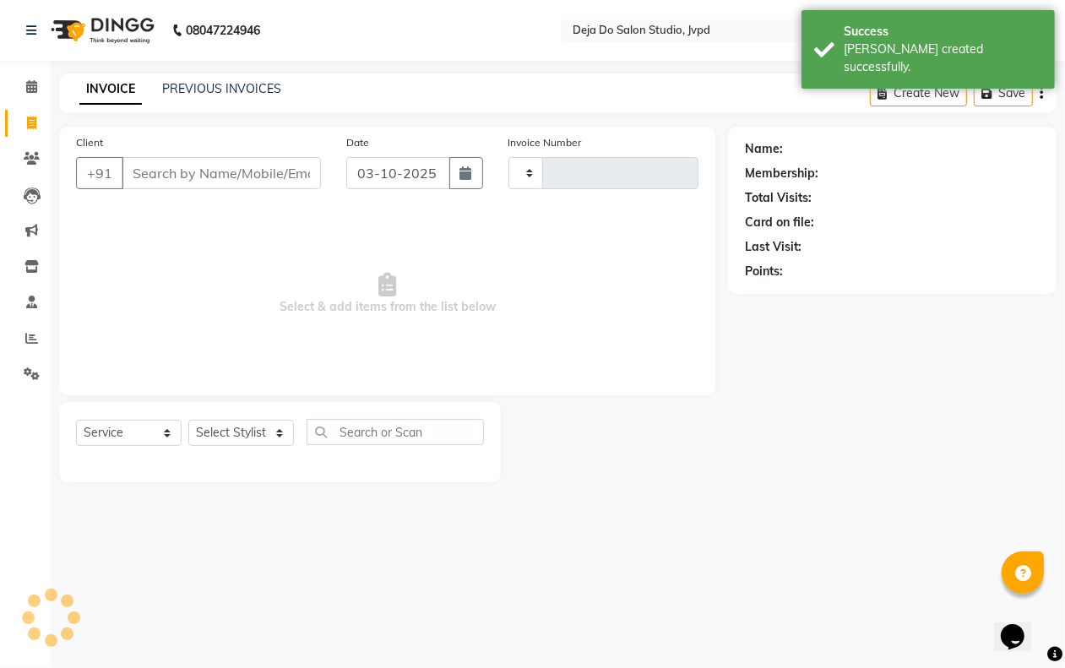
type input "1666"
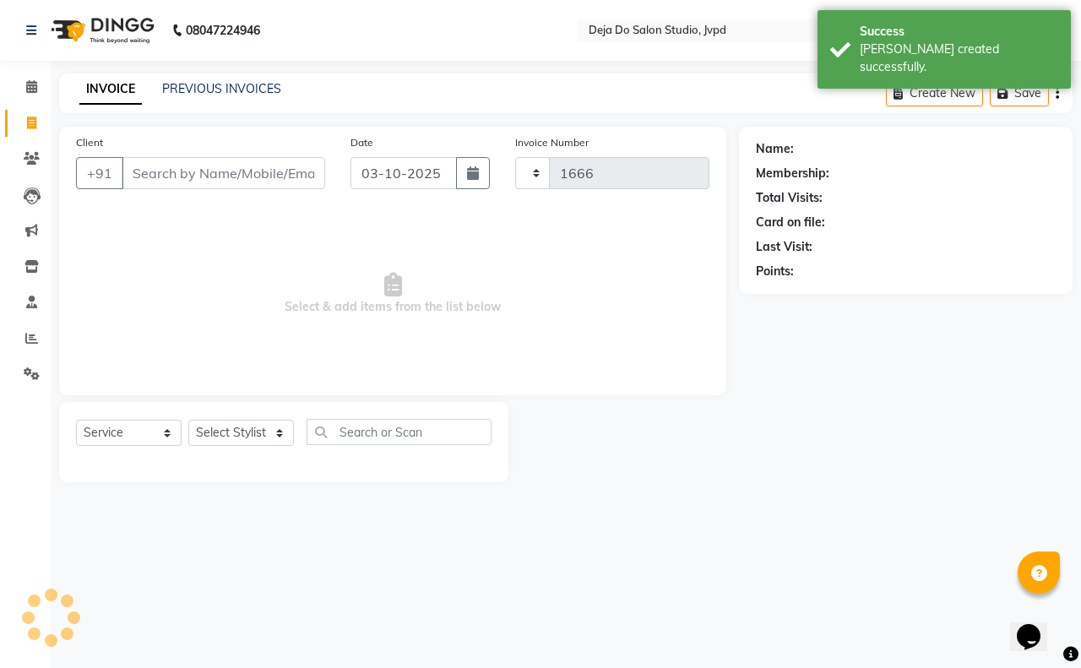
select select "7295"
